Goal: Book appointment/travel/reservation

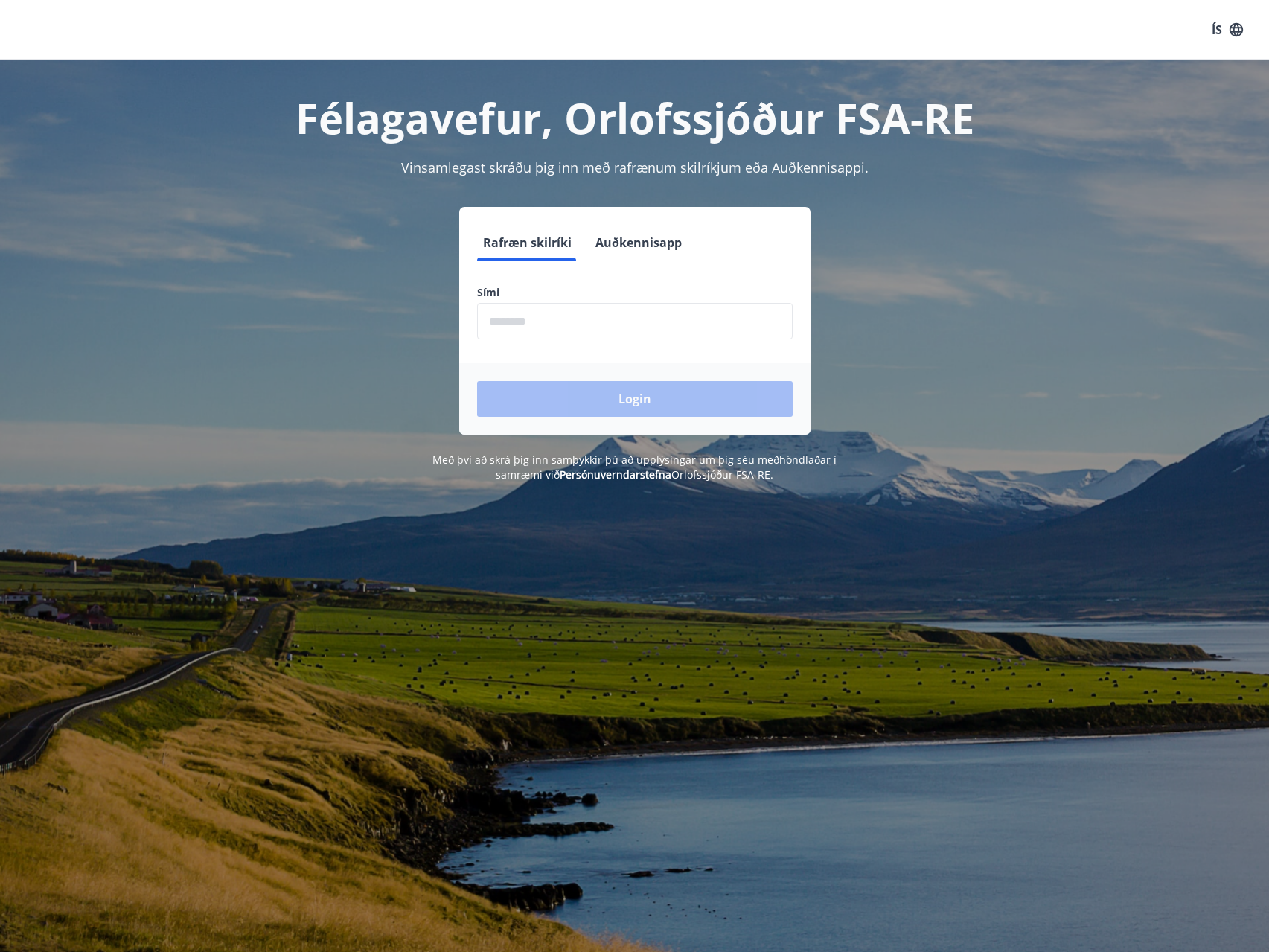
click at [561, 327] on input "phone" at bounding box center [635, 321] width 316 height 36
type input "********"
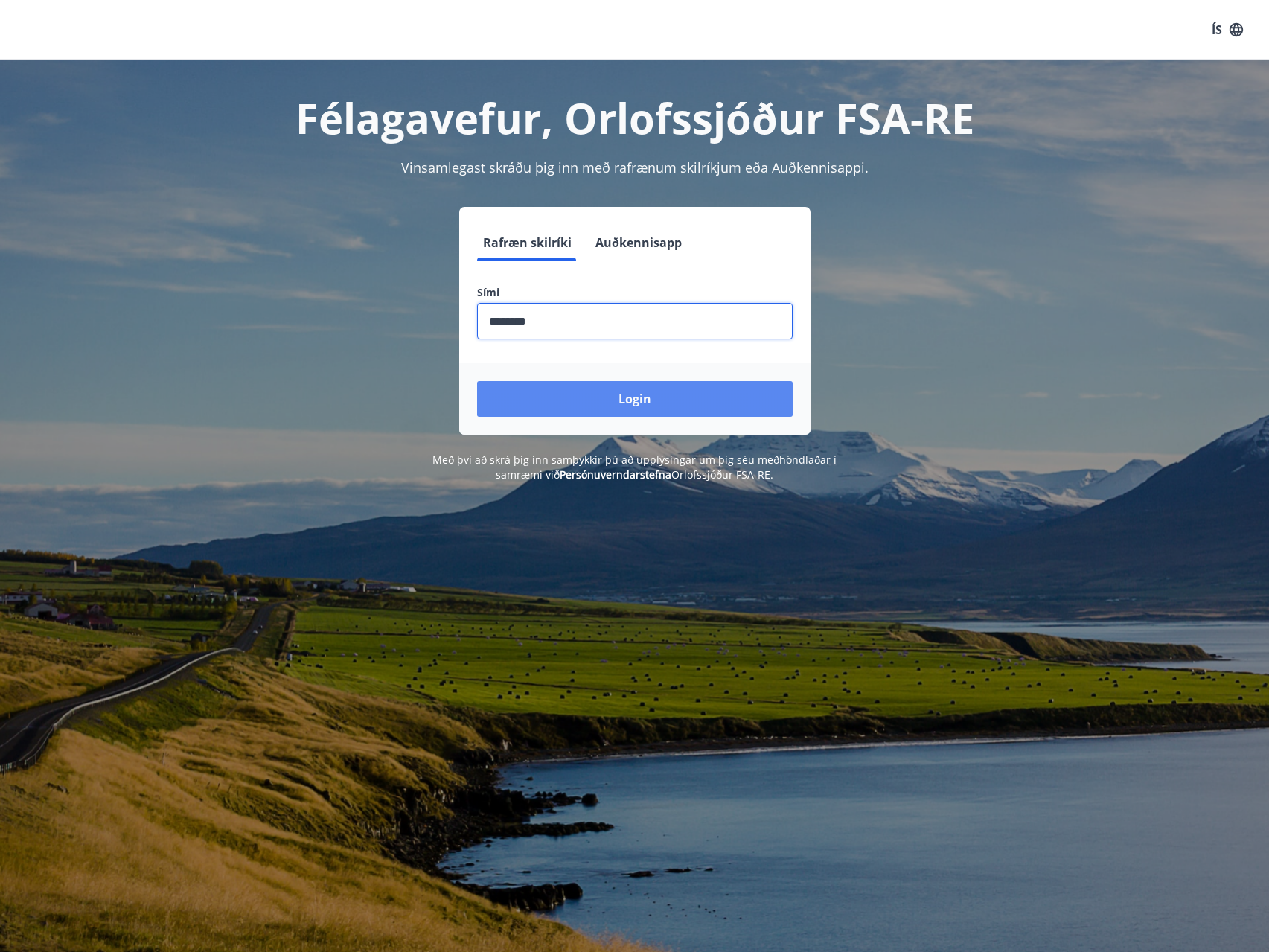
click at [622, 396] on button "Login" at bounding box center [635, 399] width 316 height 36
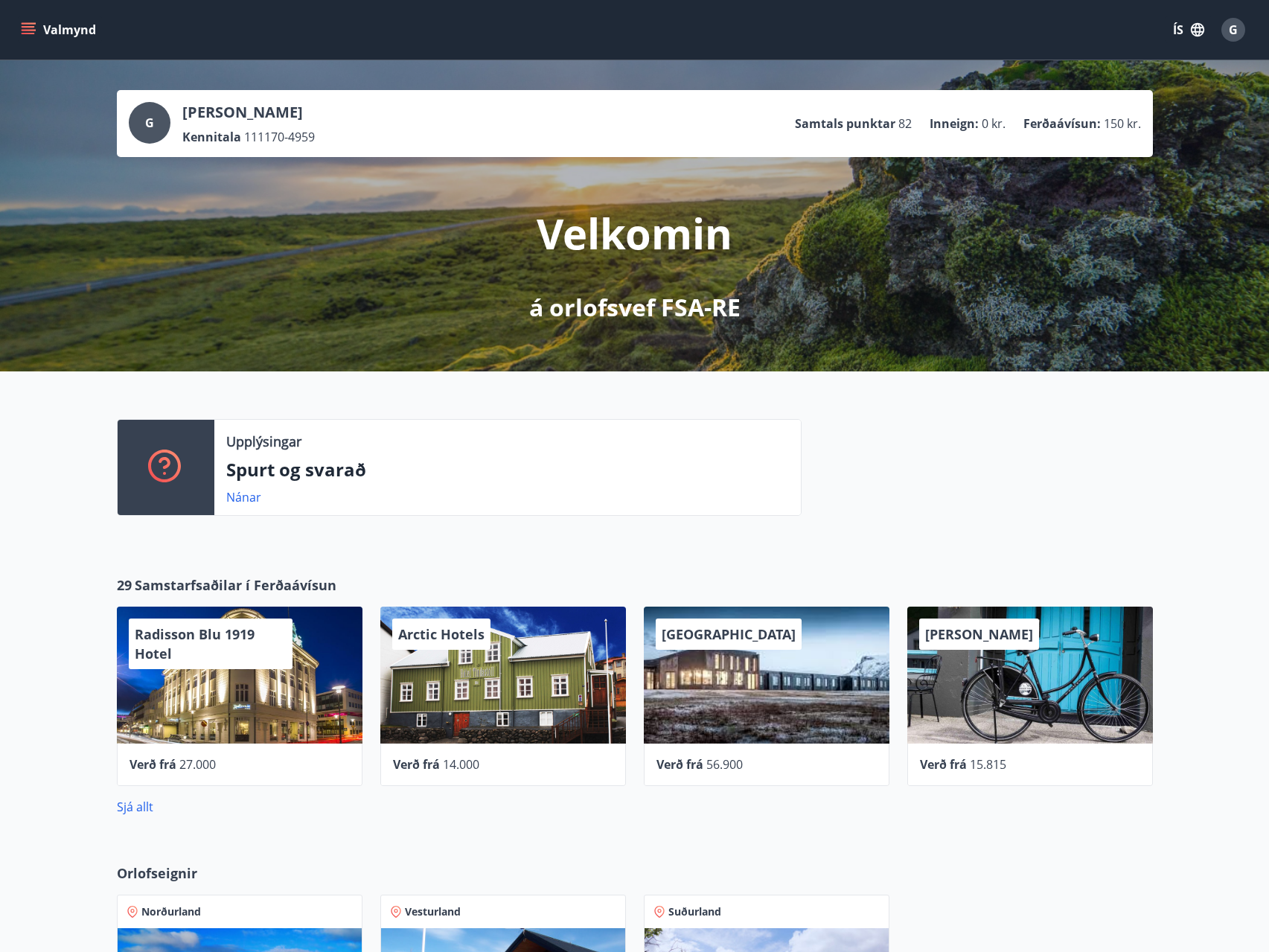
click at [23, 28] on icon "menu" at bounding box center [29, 27] width 13 height 2
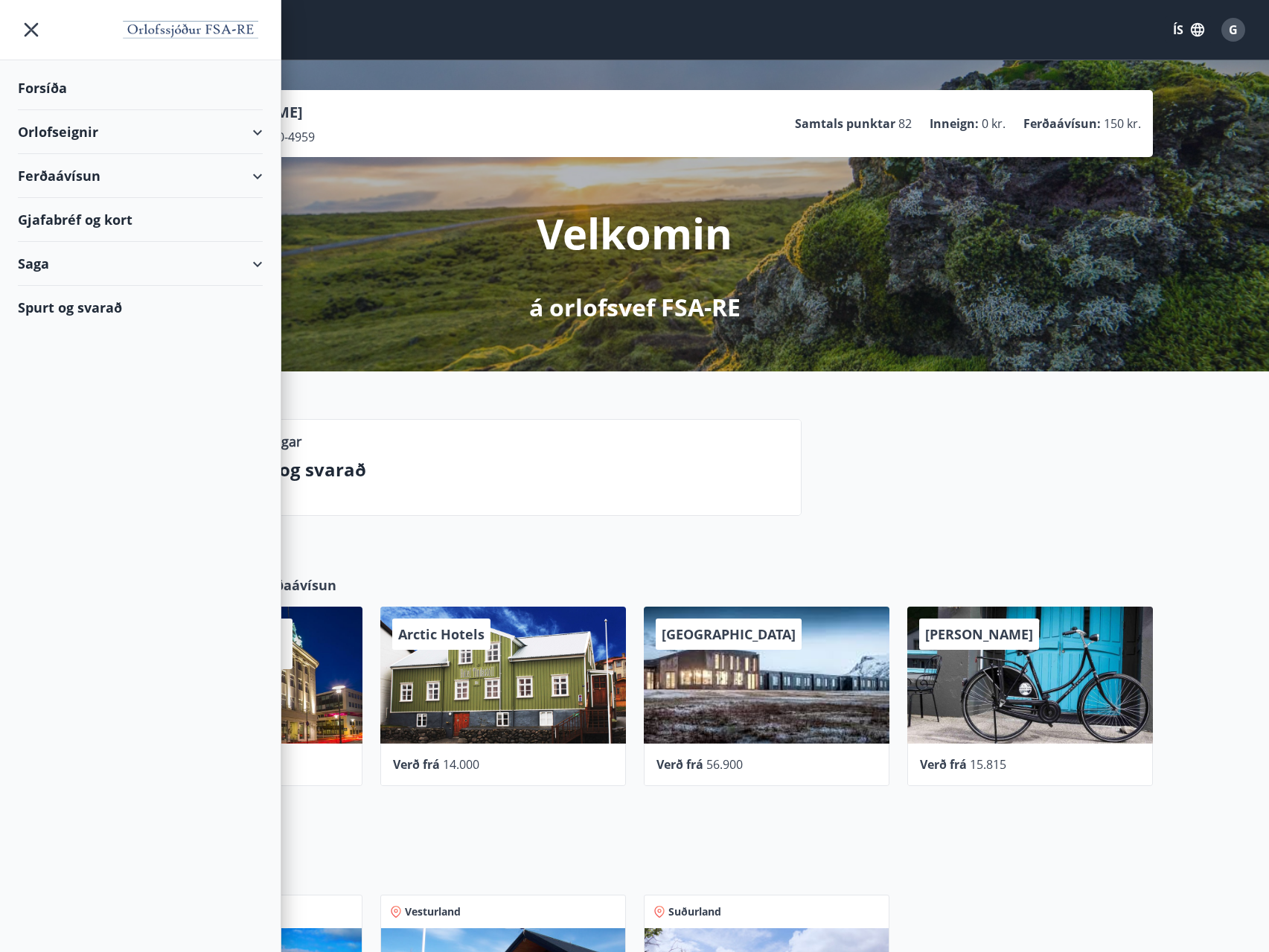
click at [256, 138] on div "Orlofseignir" at bounding box center [140, 132] width 244 height 44
click at [94, 201] on div "Bókunardagatal" at bounding box center [140, 201] width 221 height 31
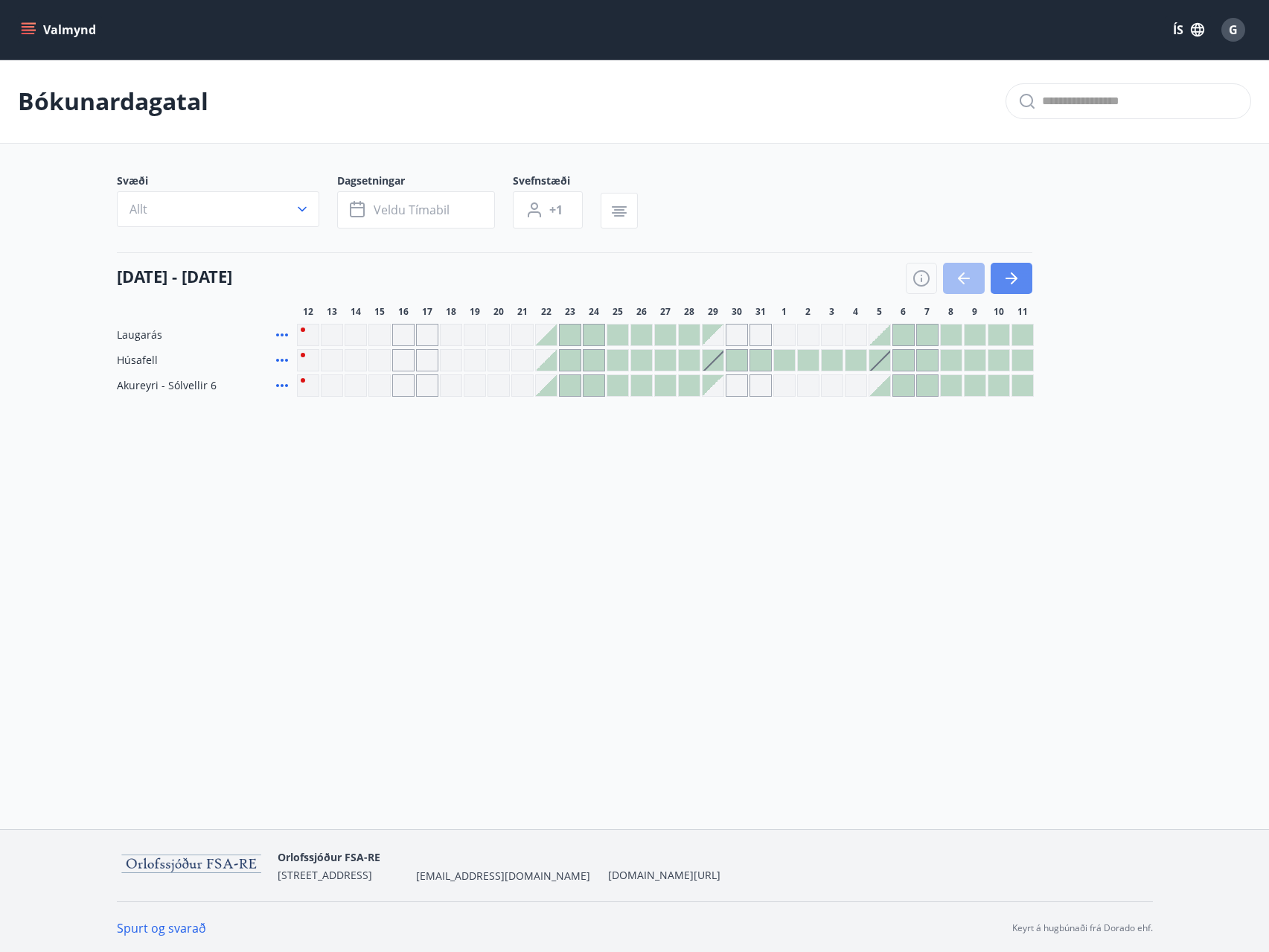
click at [1013, 276] on icon "button" at bounding box center [1011, 278] width 18 height 18
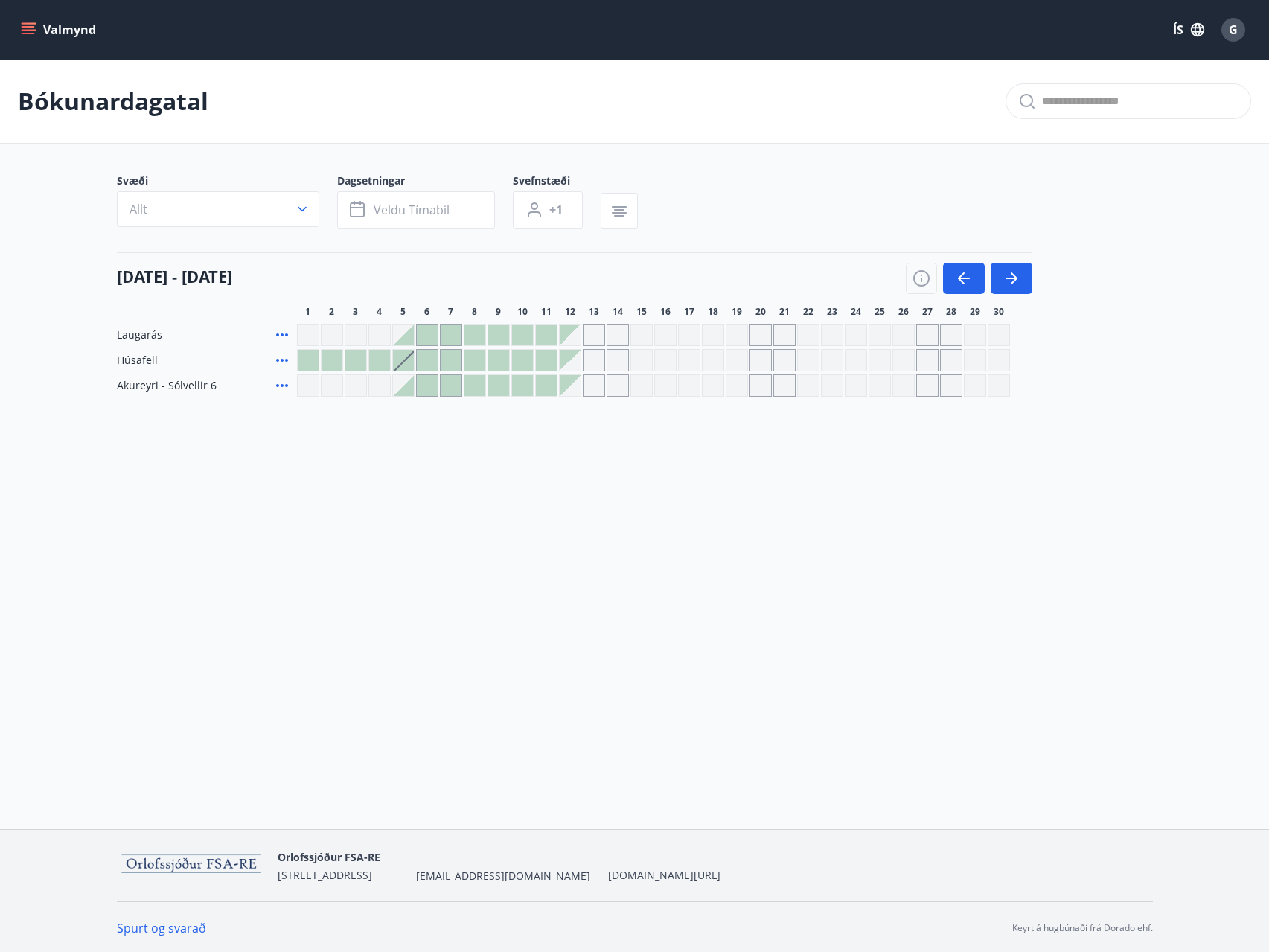
click at [519, 459] on div "Valmynd ÍS G Bókunardagatal Svæði Allt Dagsetningar Veldu tímabil Svefnstæði +1…" at bounding box center [634, 415] width 1269 height 829
click at [503, 332] on div at bounding box center [498, 335] width 21 height 21
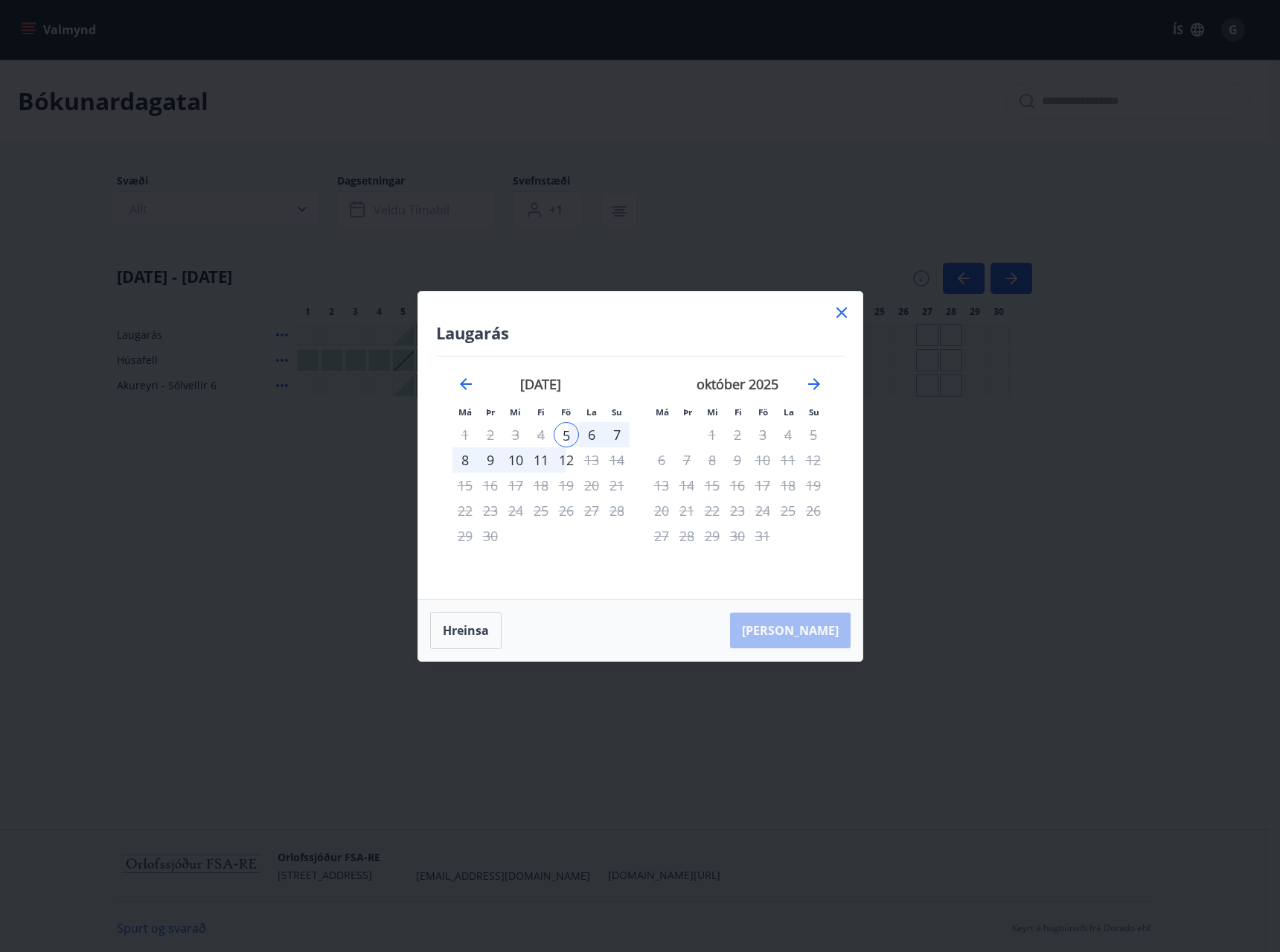
click at [843, 312] on icon at bounding box center [842, 312] width 10 height 10
